Goal: Task Accomplishment & Management: Use online tool/utility

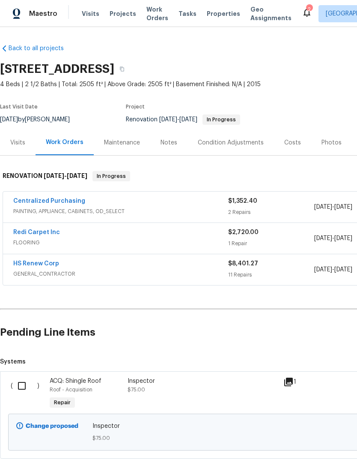
click at [26, 386] on input "checkbox" at bounding box center [25, 386] width 24 height 18
checkbox input "true"
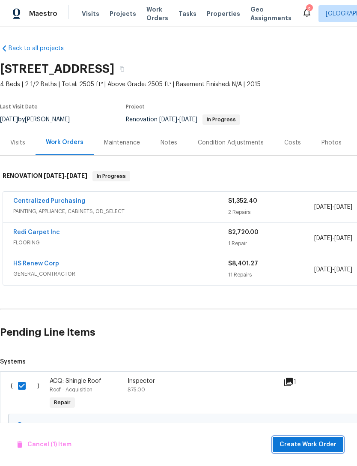
click at [323, 445] on span "Create Work Order" at bounding box center [308, 444] width 57 height 11
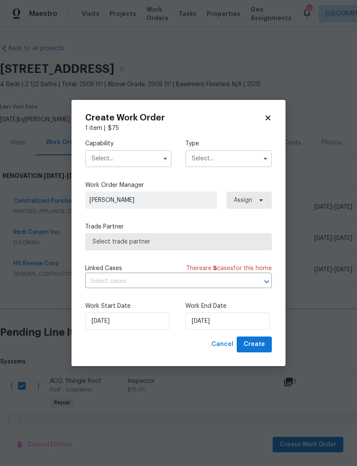
click at [106, 163] on input "text" at bounding box center [128, 158] width 87 height 17
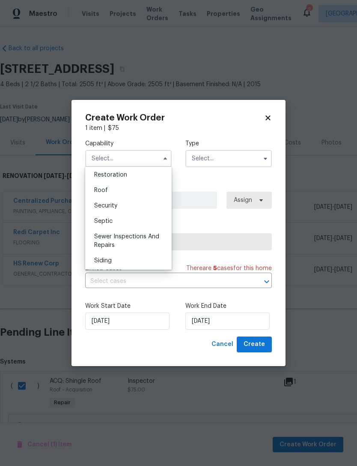
scroll to position [861, 0]
click at [102, 193] on div "Roof" at bounding box center [128, 189] width 82 height 15
type input "Roof"
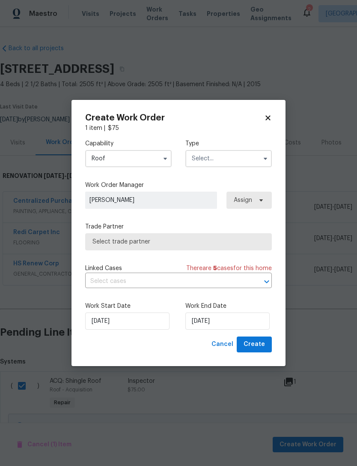
click at [241, 157] on input "text" at bounding box center [228, 158] width 87 height 17
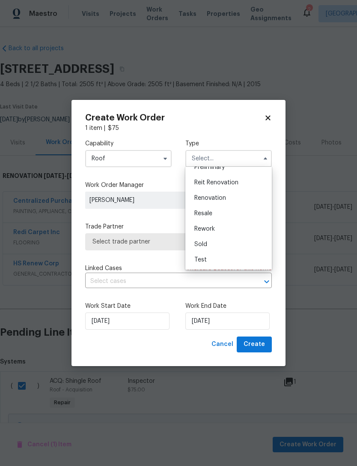
scroll to position [194, 0]
click at [239, 195] on div "Renovation" at bounding box center [229, 197] width 82 height 15
type input "Renovation"
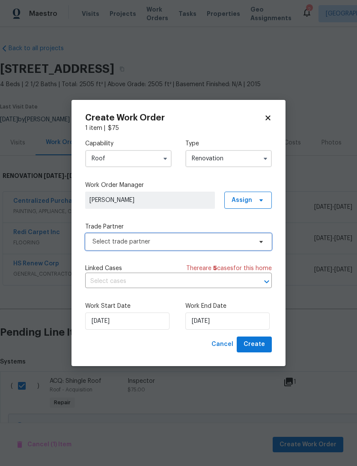
click at [99, 241] on span "Select trade partner" at bounding box center [173, 241] width 160 height 9
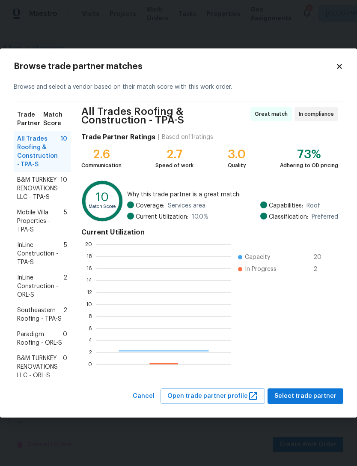
scroll to position [120, 135]
click at [25, 313] on span "Southeastern Roofing - TPA-S" at bounding box center [40, 314] width 46 height 17
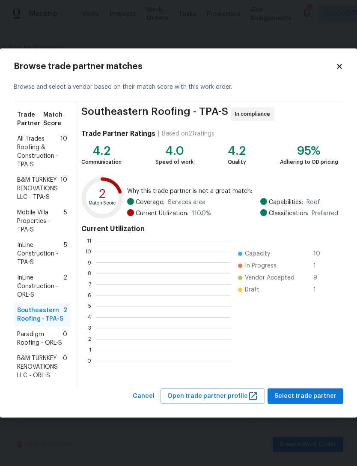
scroll to position [120, 136]
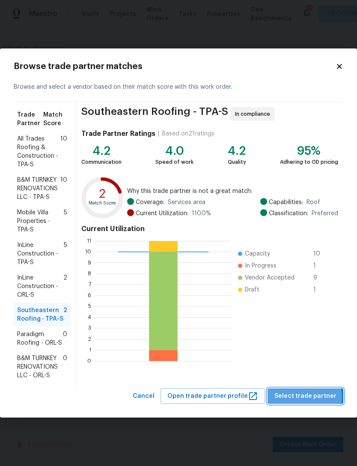
click at [309, 397] on span "Select trade partner" at bounding box center [306, 396] width 62 height 11
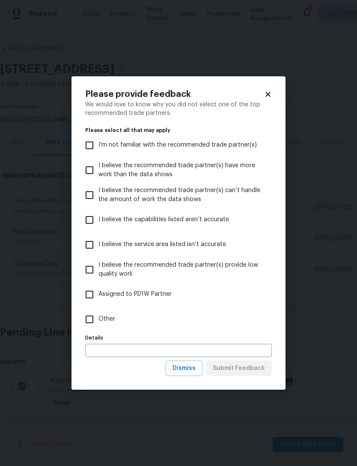
click at [94, 318] on input "Other" at bounding box center [90, 319] width 18 height 18
checkbox input "true"
click at [254, 368] on span "Submit Feedback" at bounding box center [239, 368] width 52 height 11
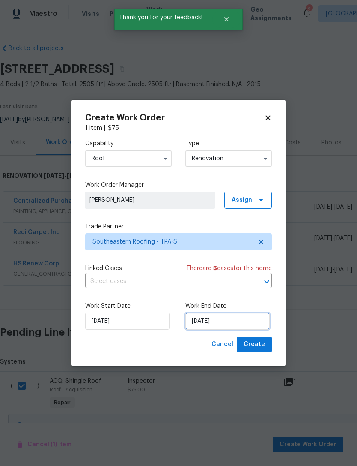
click at [251, 319] on input "[DATE]" at bounding box center [227, 320] width 84 height 17
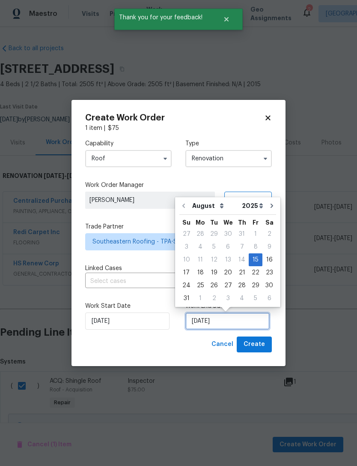
scroll to position [16, 0]
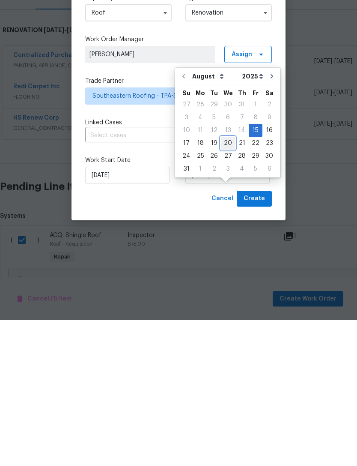
click at [224, 283] on div "20" at bounding box center [228, 289] width 14 height 12
type input "[DATE]"
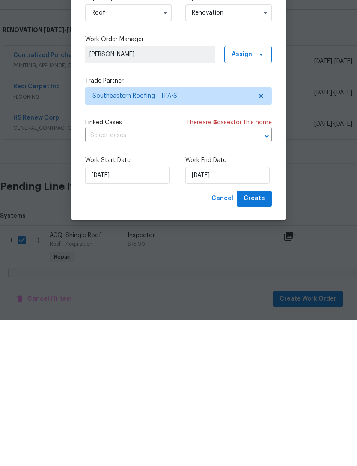
scroll to position [27, 0]
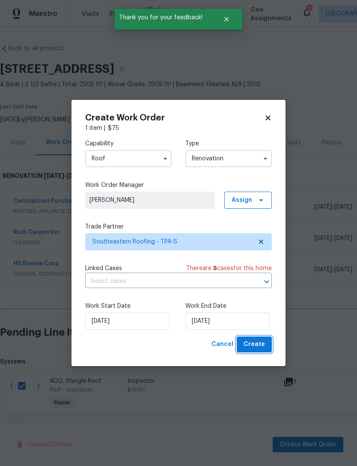
click at [262, 343] on span "Create" at bounding box center [254, 344] width 21 height 11
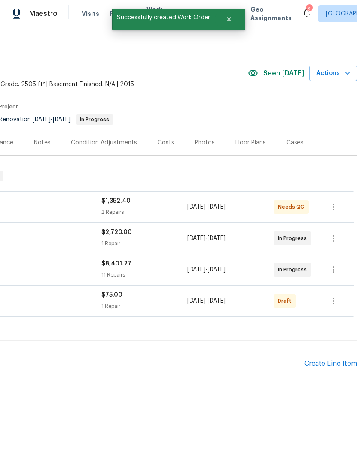
scroll to position [0, 127]
click at [336, 300] on icon "button" at bounding box center [334, 301] width 10 height 10
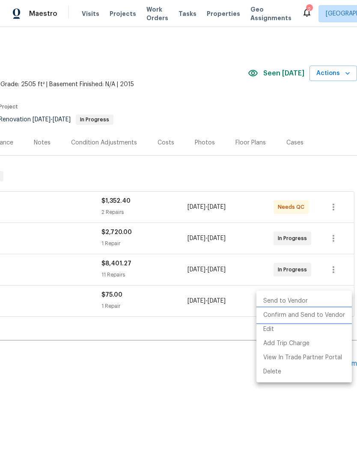
click at [312, 312] on li "Confirm and Send to Vendor" at bounding box center [305, 315] width 96 height 14
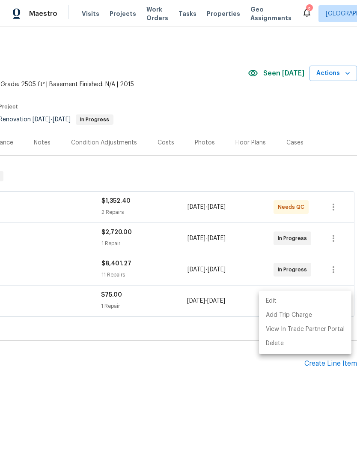
click at [230, 354] on div at bounding box center [178, 233] width 357 height 466
